Goal: Task Accomplishment & Management: Use online tool/utility

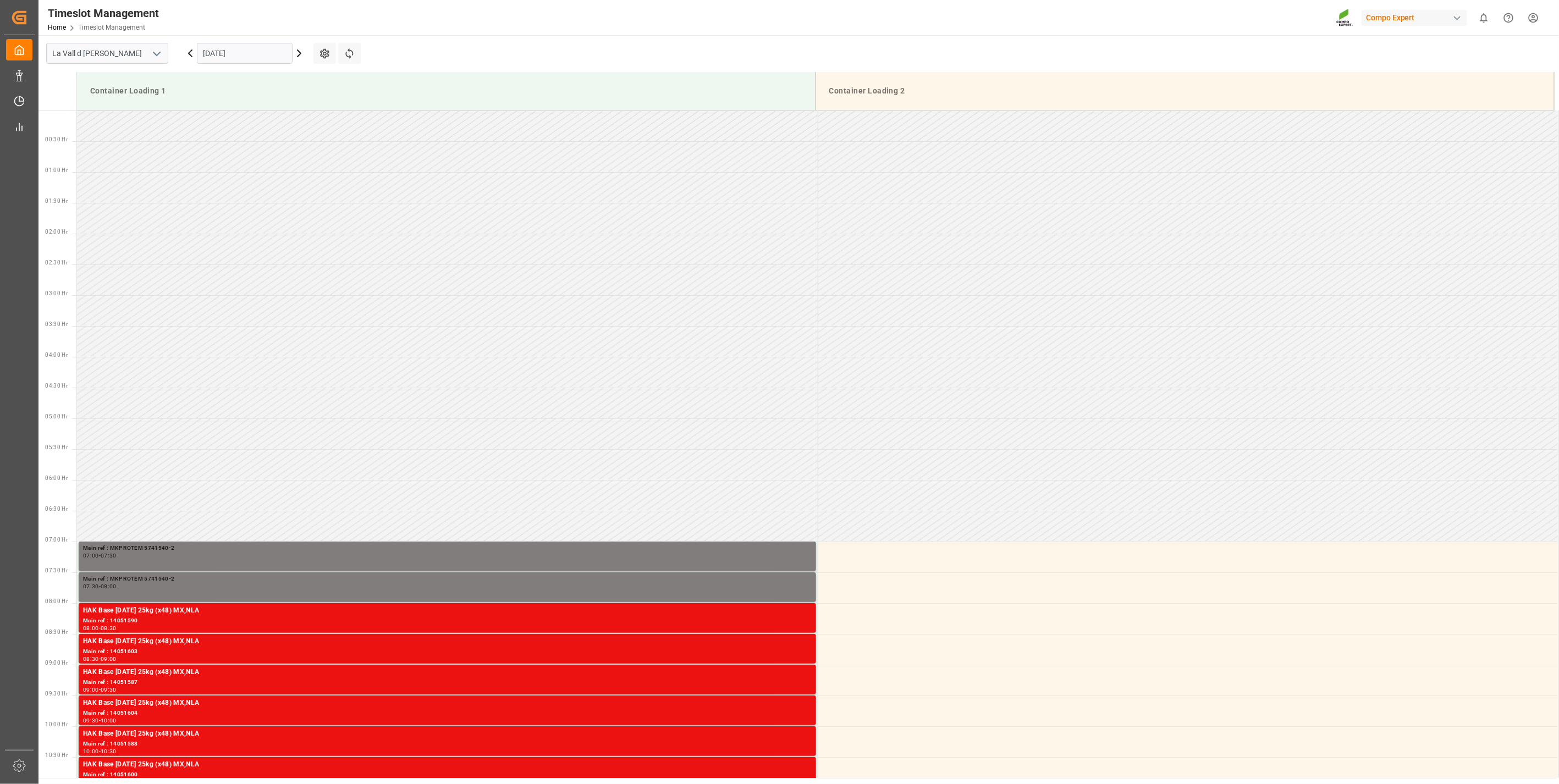
scroll to position [424, 0]
